Goal: Navigation & Orientation: Find specific page/section

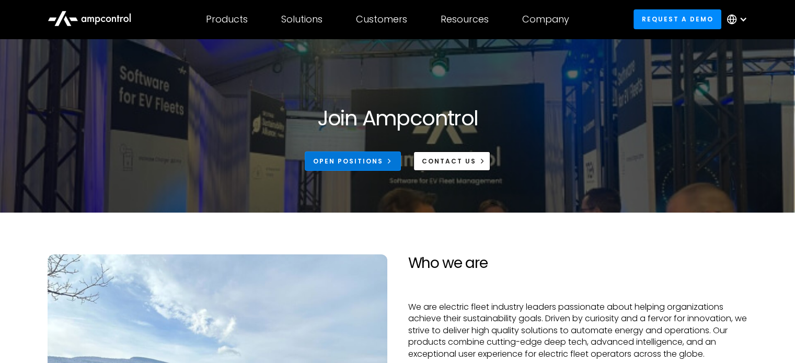
click at [381, 157] on div "Open Positions" at bounding box center [348, 161] width 70 height 9
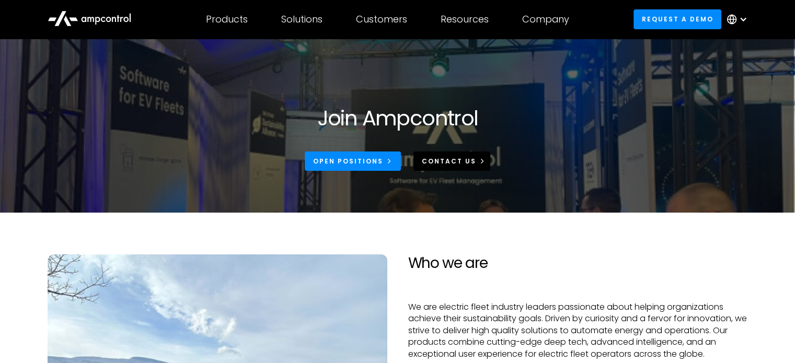
click at [451, 166] on div "CONTACT US" at bounding box center [449, 161] width 54 height 9
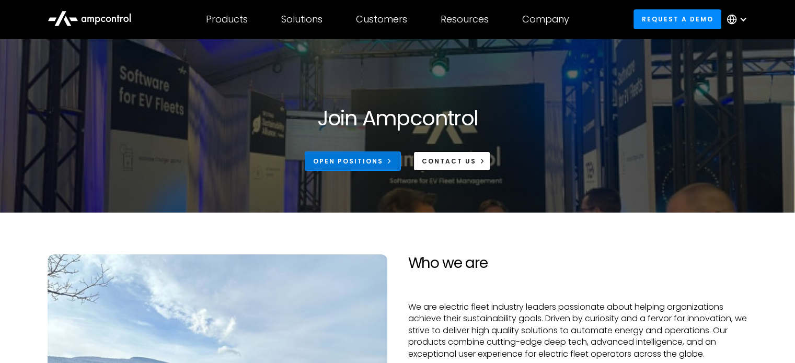
click at [381, 165] on div "Open Positions" at bounding box center [348, 161] width 70 height 9
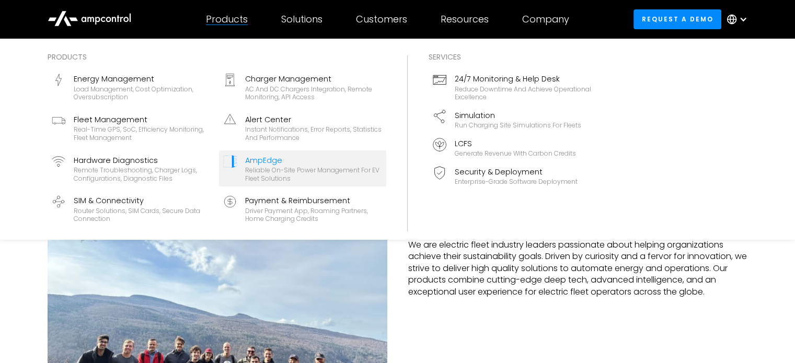
scroll to position [63, 0]
